Goal: Find specific page/section

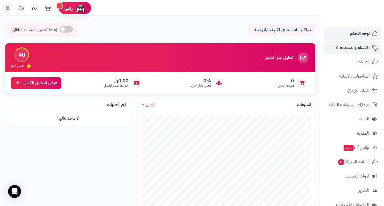
click at [353, 49] on span "الأقسام والمنتجات" at bounding box center [355, 48] width 30 height 8
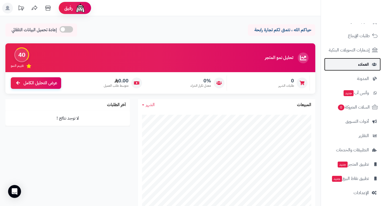
click at [362, 65] on span "العملاء" at bounding box center [363, 65] width 11 height 8
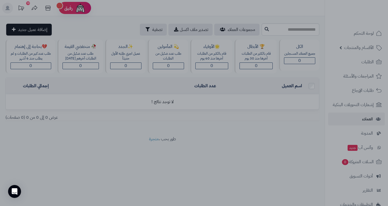
click at [302, 107] on div at bounding box center [194, 103] width 388 height 206
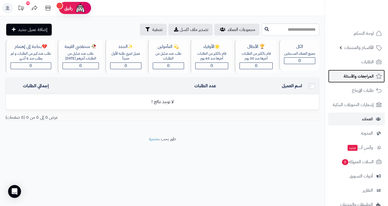
click at [364, 75] on span "المراجعات والأسئلة" at bounding box center [358, 76] width 30 height 8
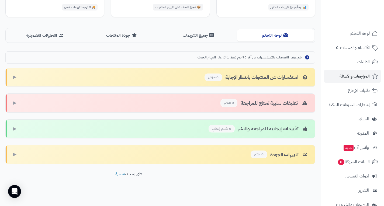
scroll to position [108, 0]
